Goal: Find specific page/section: Find specific page/section

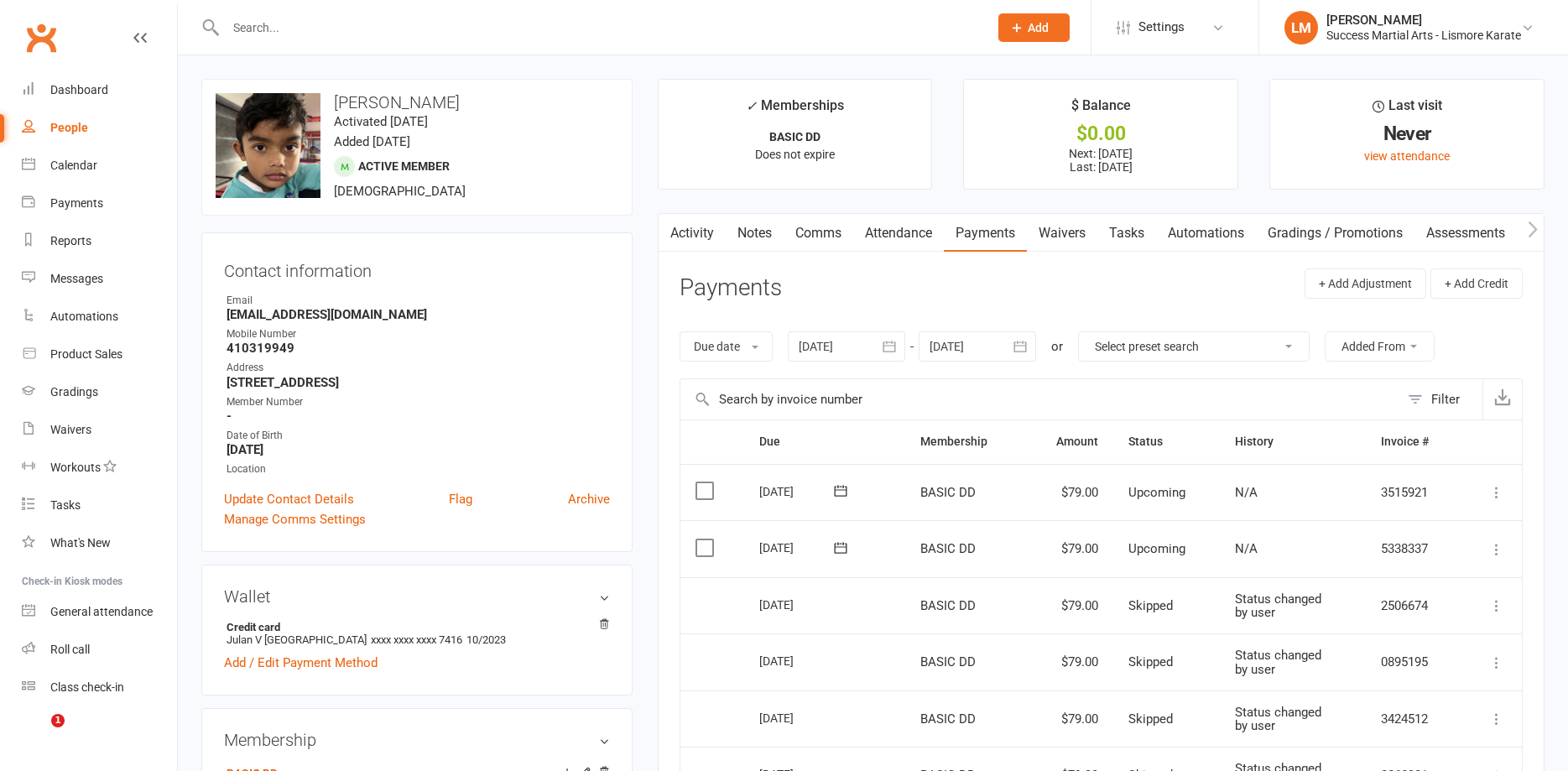
click at [276, 25] on input "text" at bounding box center [599, 27] width 756 height 23
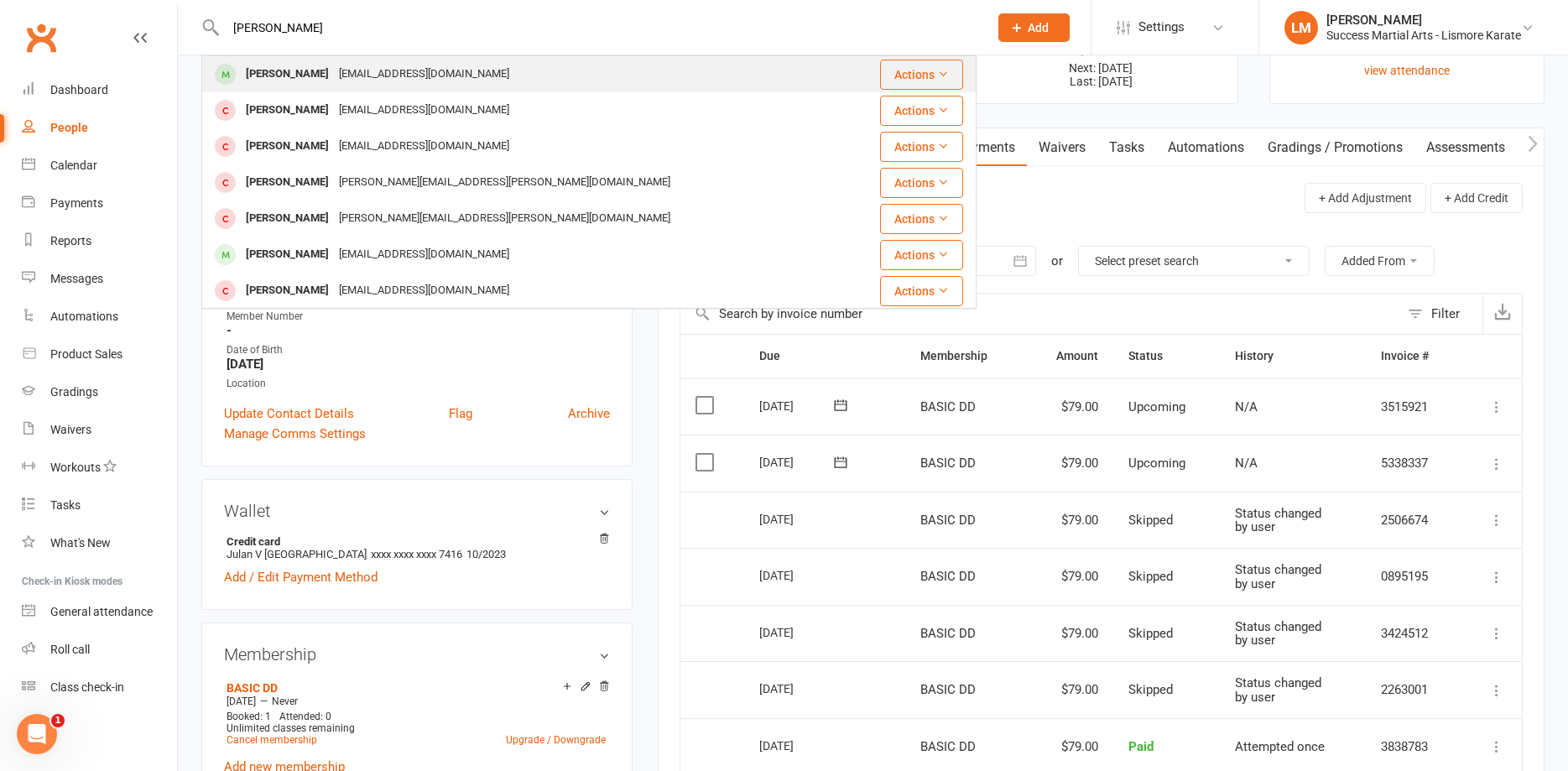
type input "[PERSON_NAME]"
click at [278, 83] on div "[PERSON_NAME]" at bounding box center [286, 74] width 93 height 24
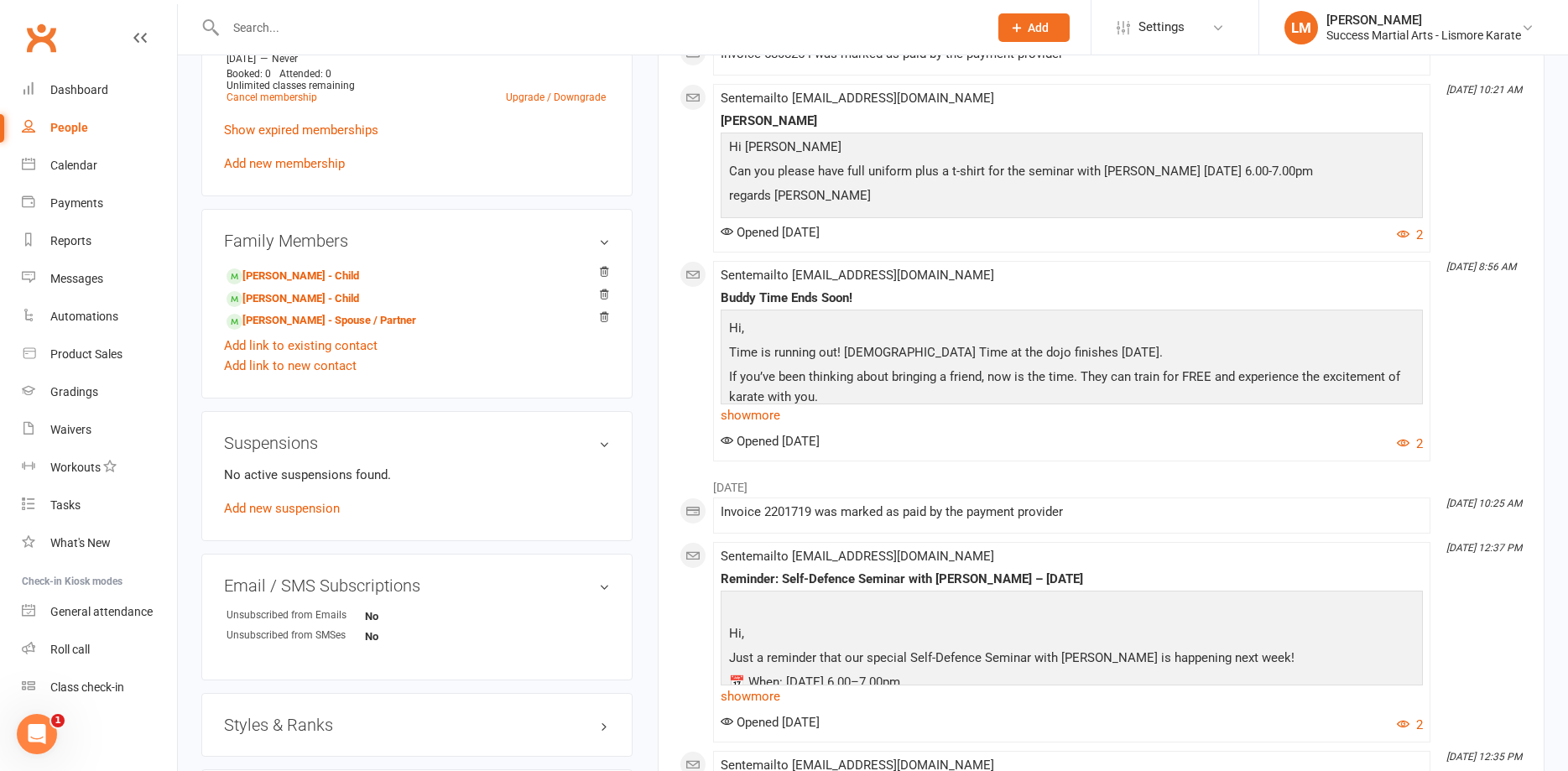
scroll to position [941, 0]
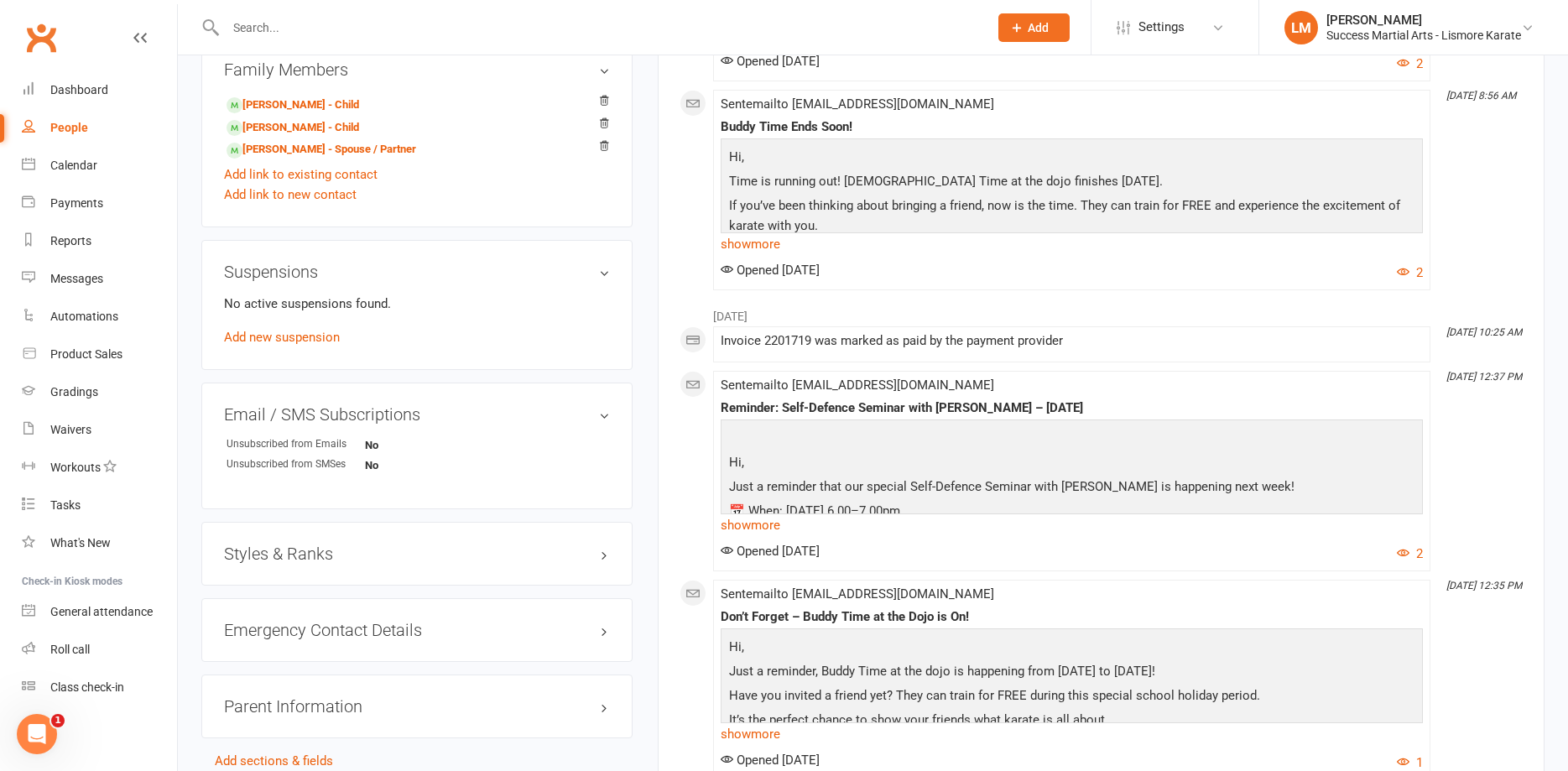
click at [598, 559] on h3 "Styles & Ranks" at bounding box center [416, 553] width 386 height 19
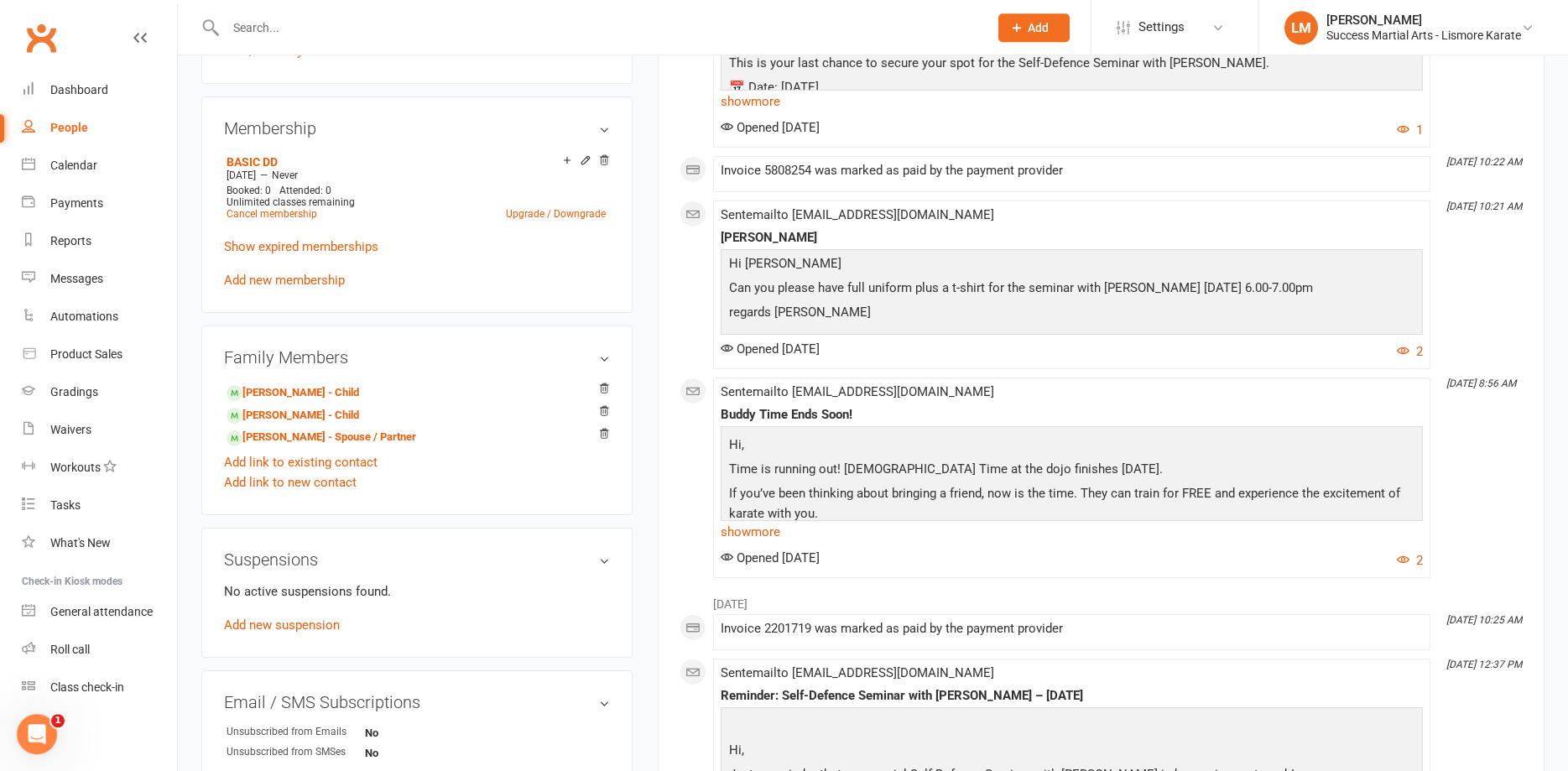
scroll to position [599, 0]
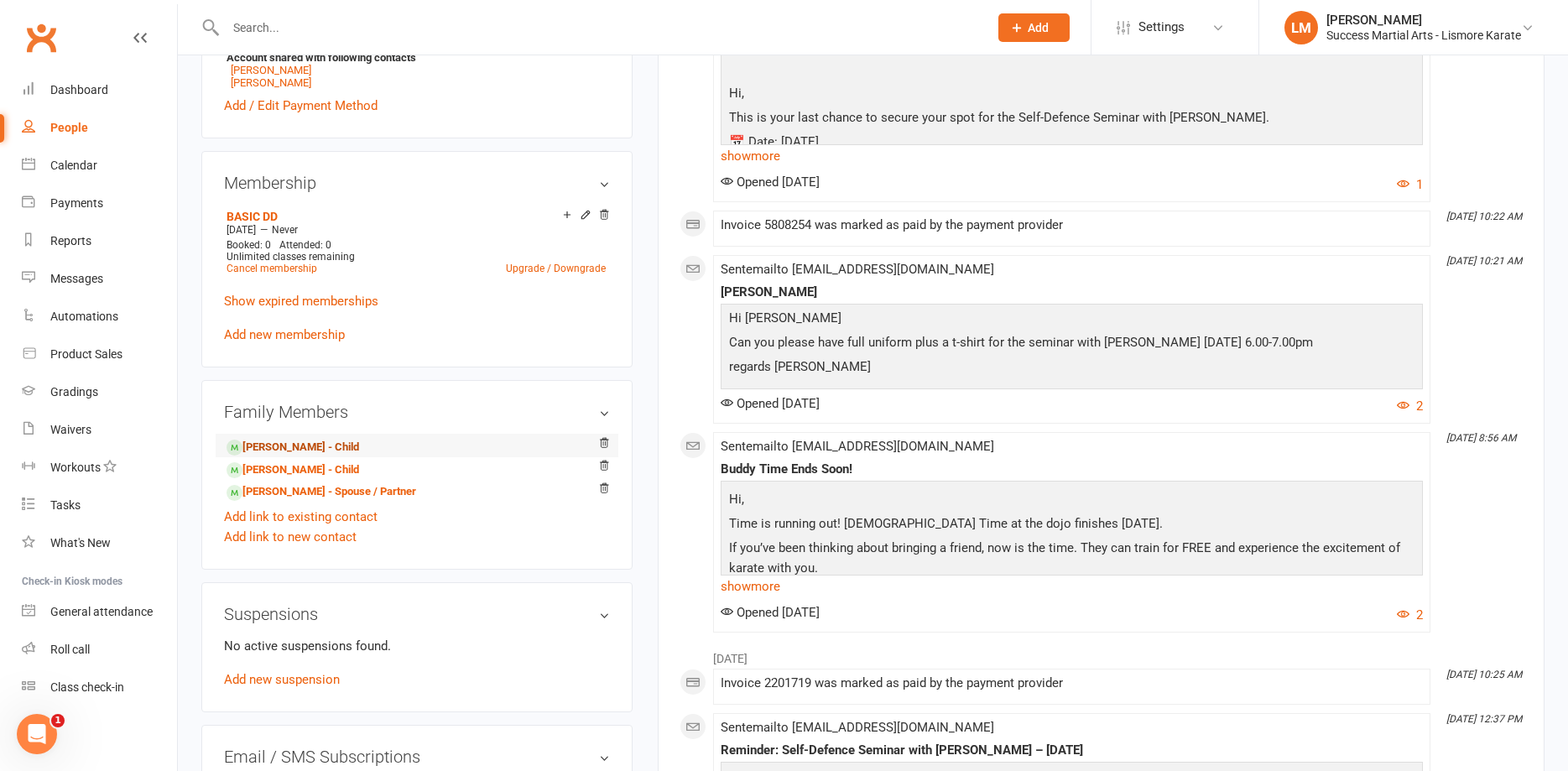
click at [284, 445] on link "[PERSON_NAME] - Child" at bounding box center [293, 448] width 133 height 18
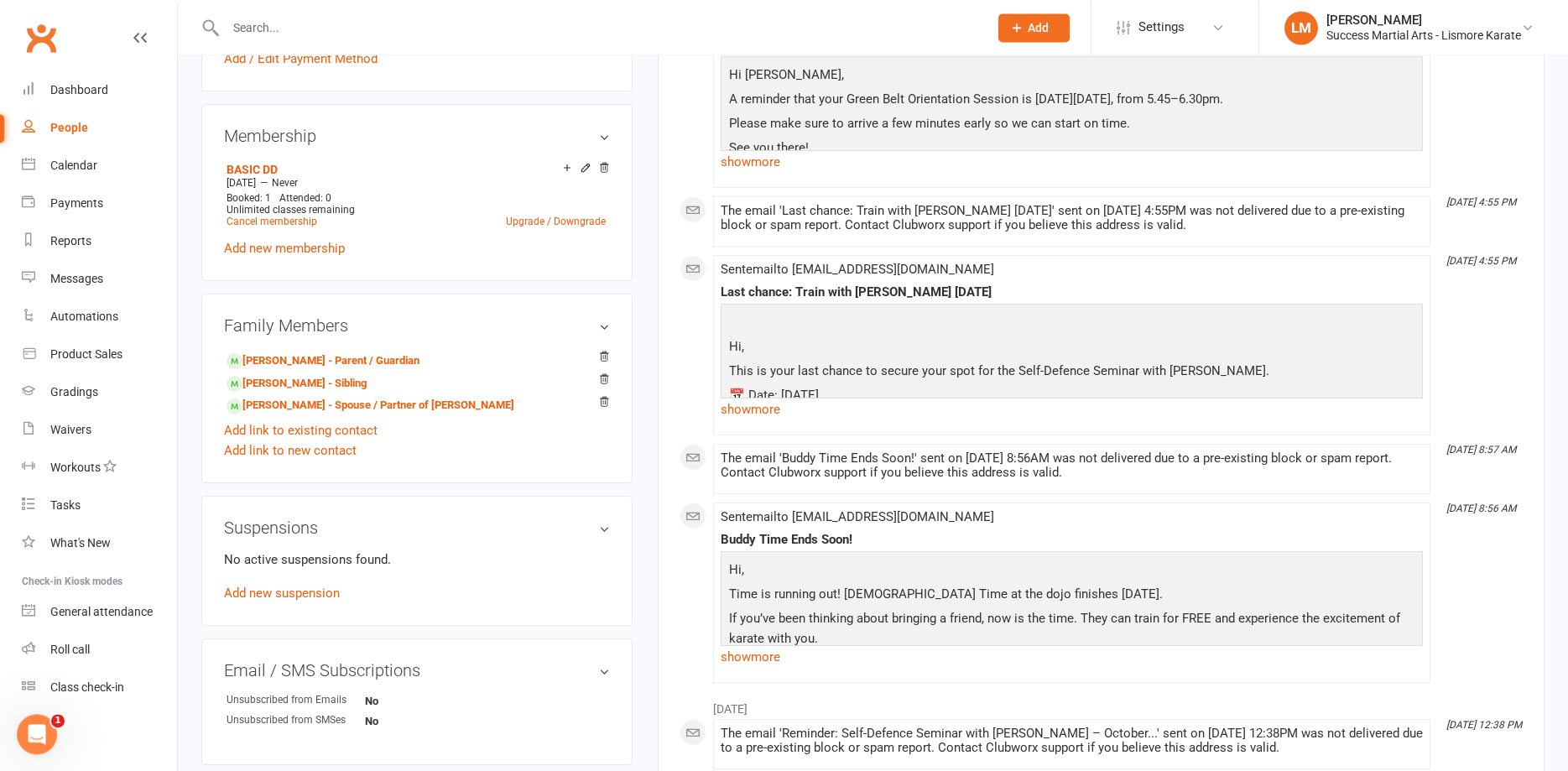
scroll to position [856, 0]
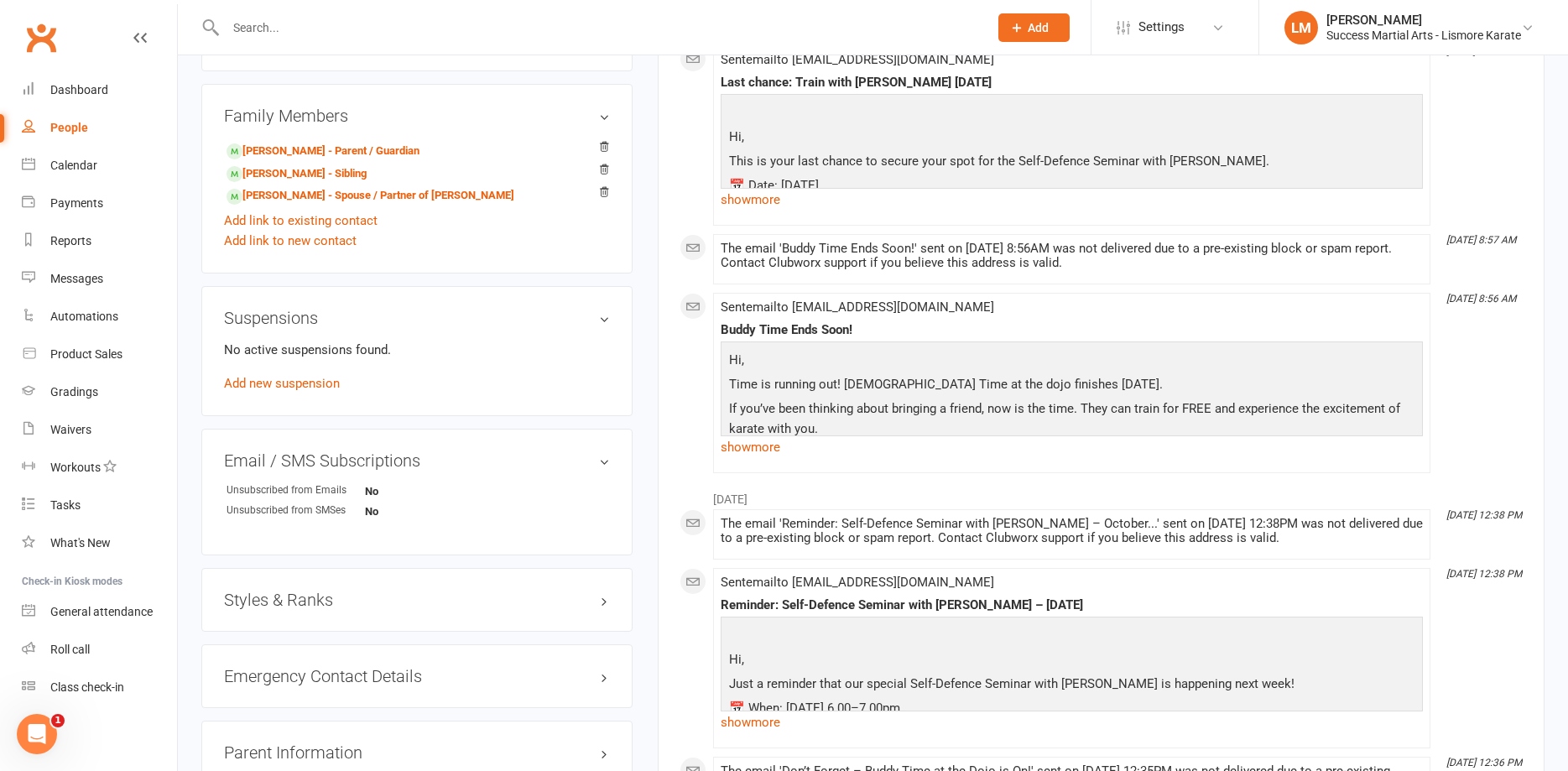
click at [598, 606] on h3 "Styles & Ranks" at bounding box center [416, 599] width 386 height 19
